Goal: Find specific page/section: Find specific page/section

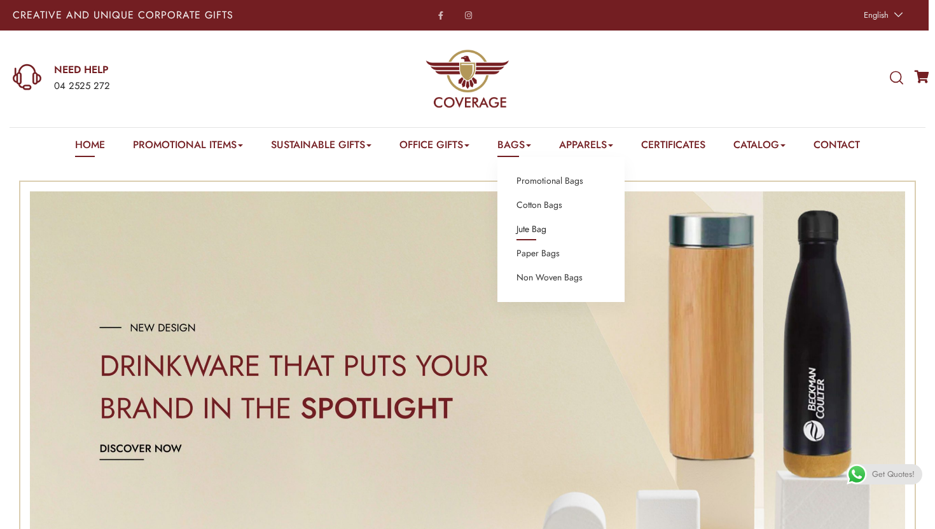
click at [527, 226] on link "Jute Bag" at bounding box center [532, 229] width 30 height 17
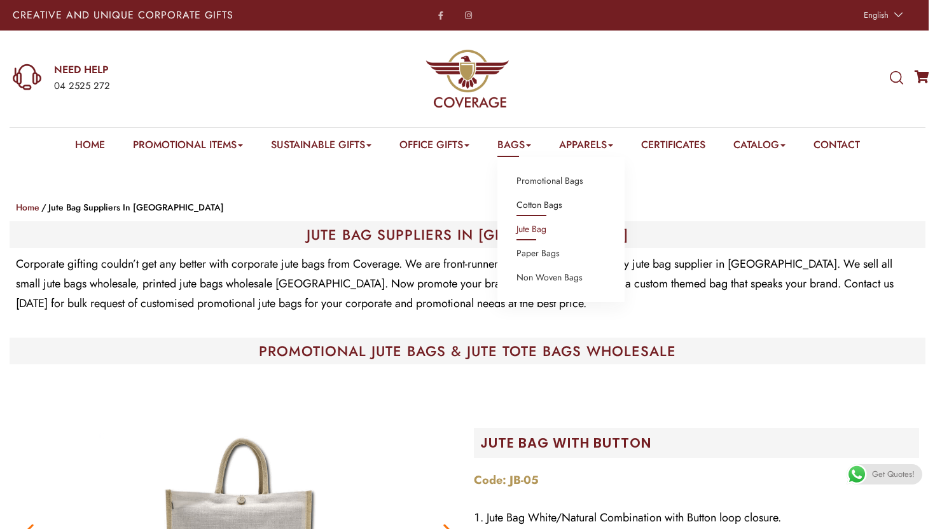
click at [545, 203] on link "Cotton Bags" at bounding box center [540, 205] width 46 height 17
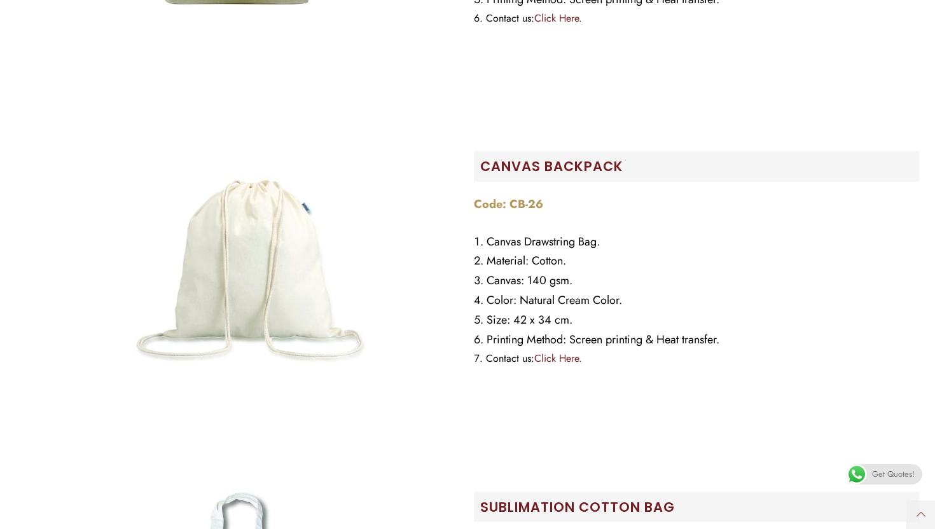
scroll to position [3811, 0]
